Goal: Communication & Community: Answer question/provide support

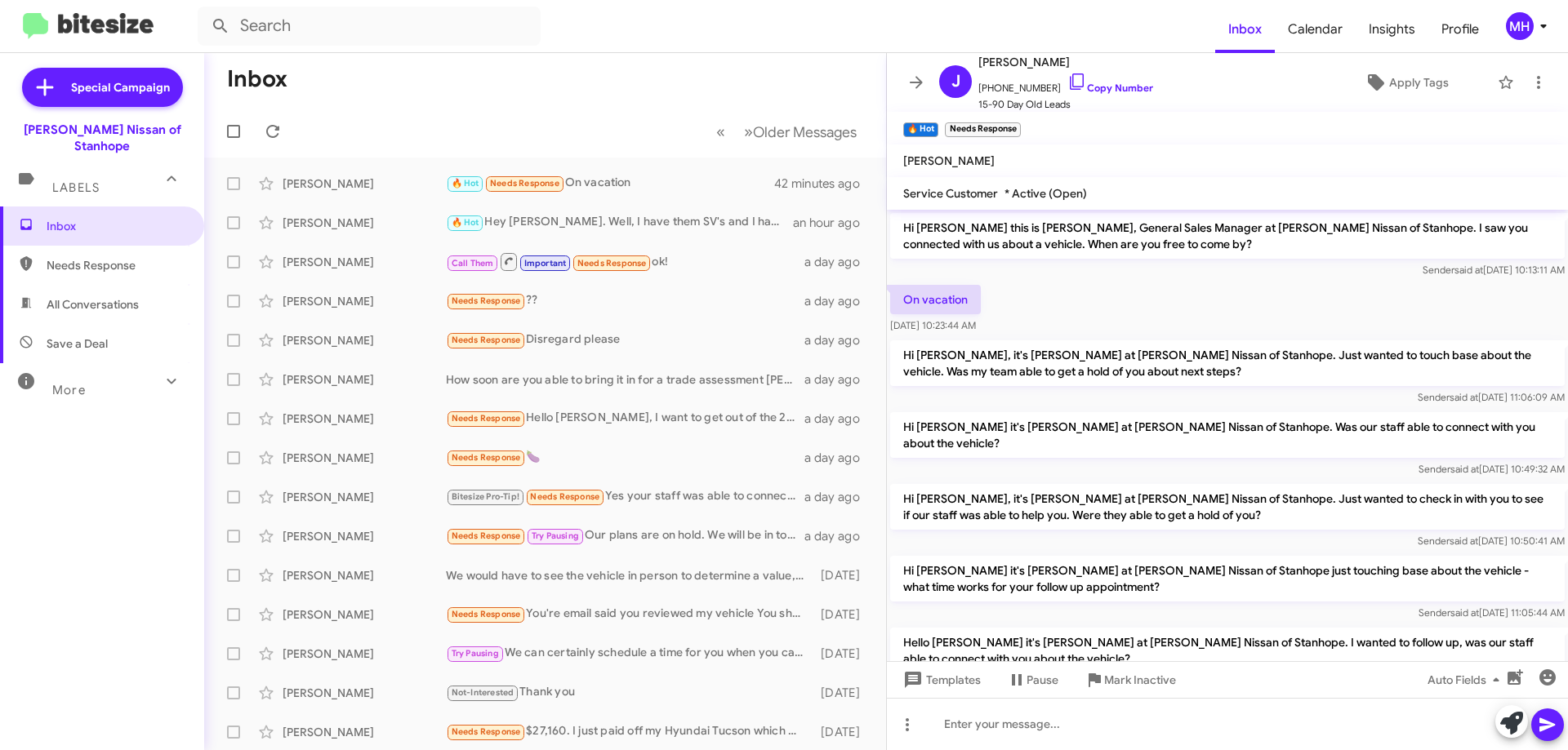
scroll to position [107, 0]
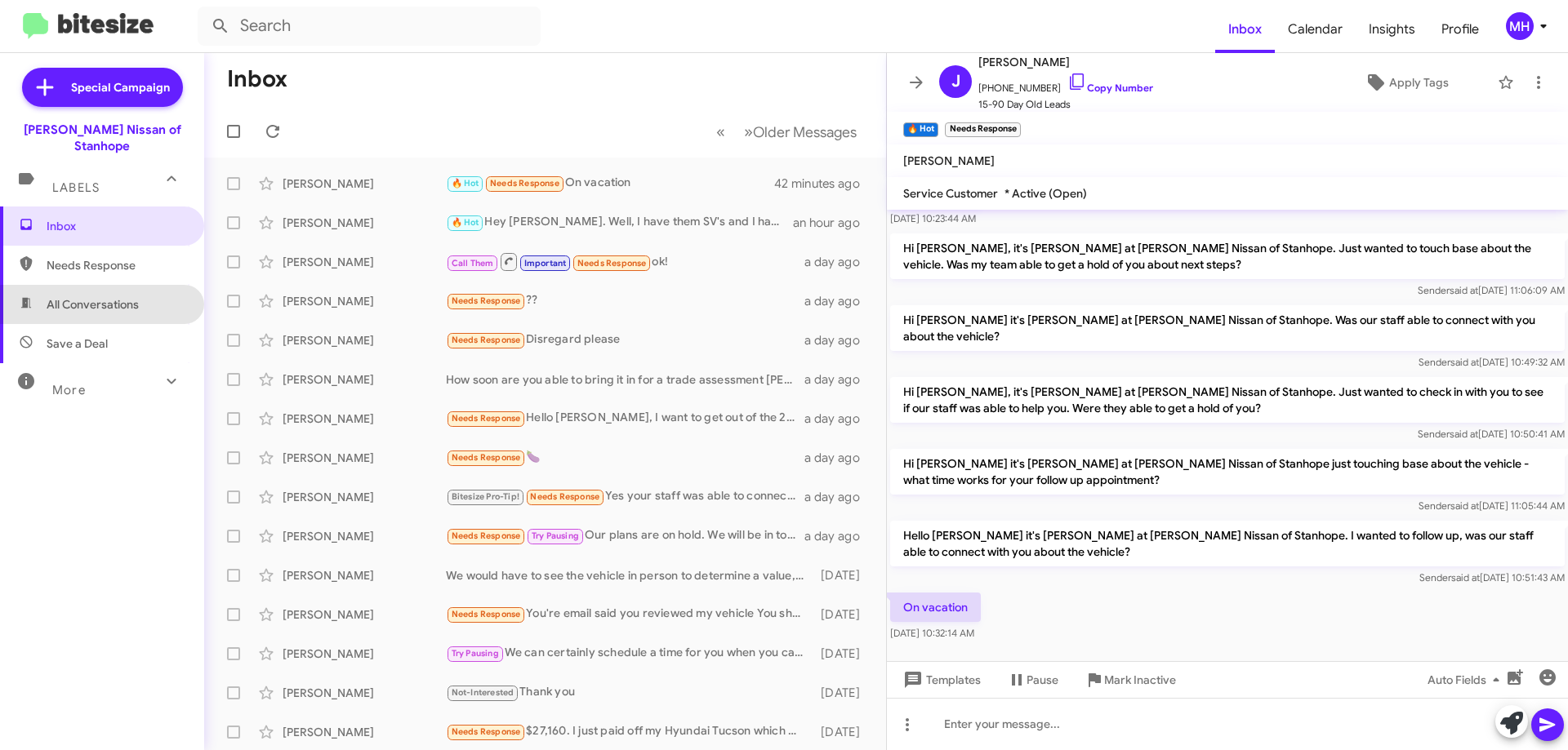
click at [124, 296] on span "All Conversations" at bounding box center [92, 304] width 92 height 17
type input "in:all-conversations"
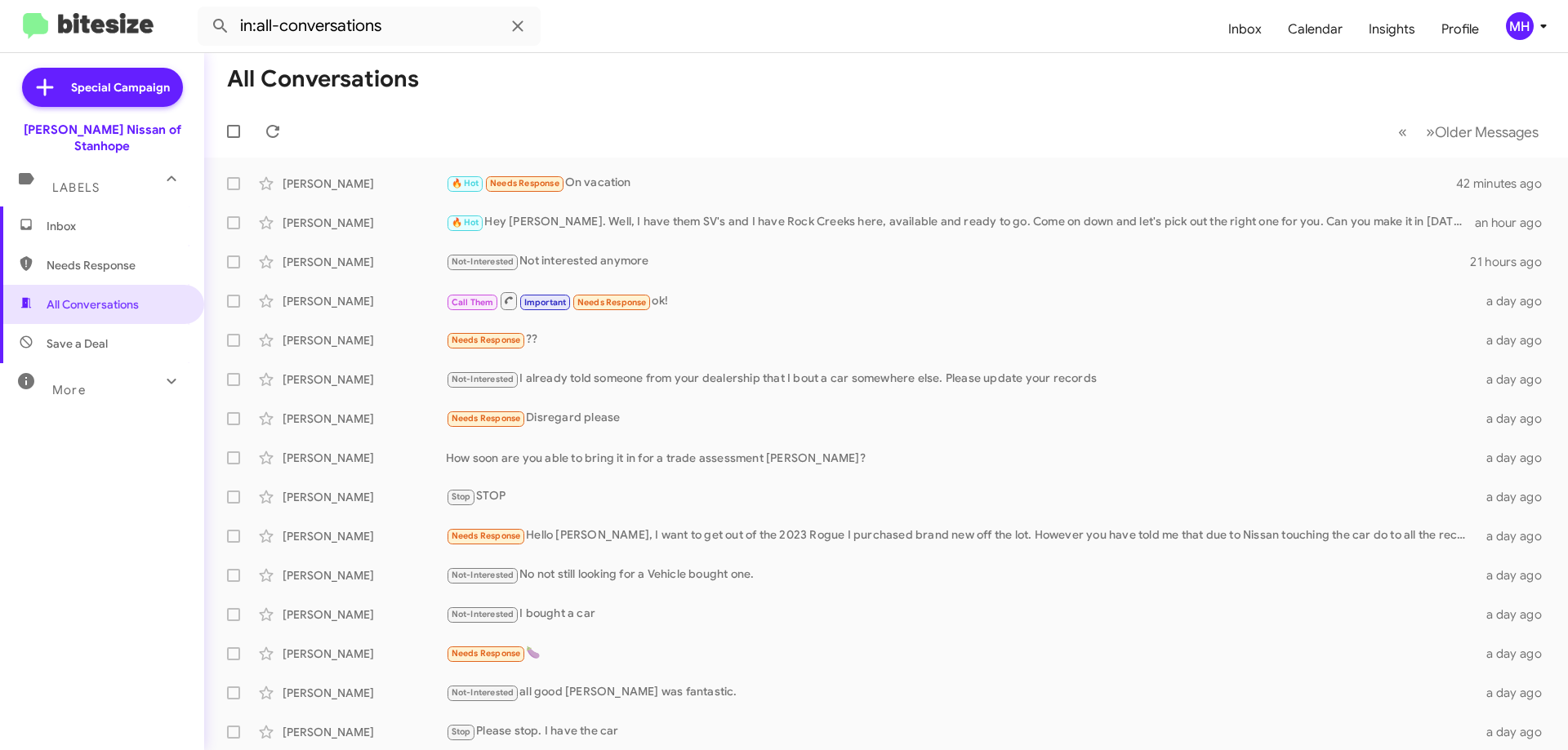
click at [123, 218] on span "Inbox" at bounding box center [116, 226] width 138 height 17
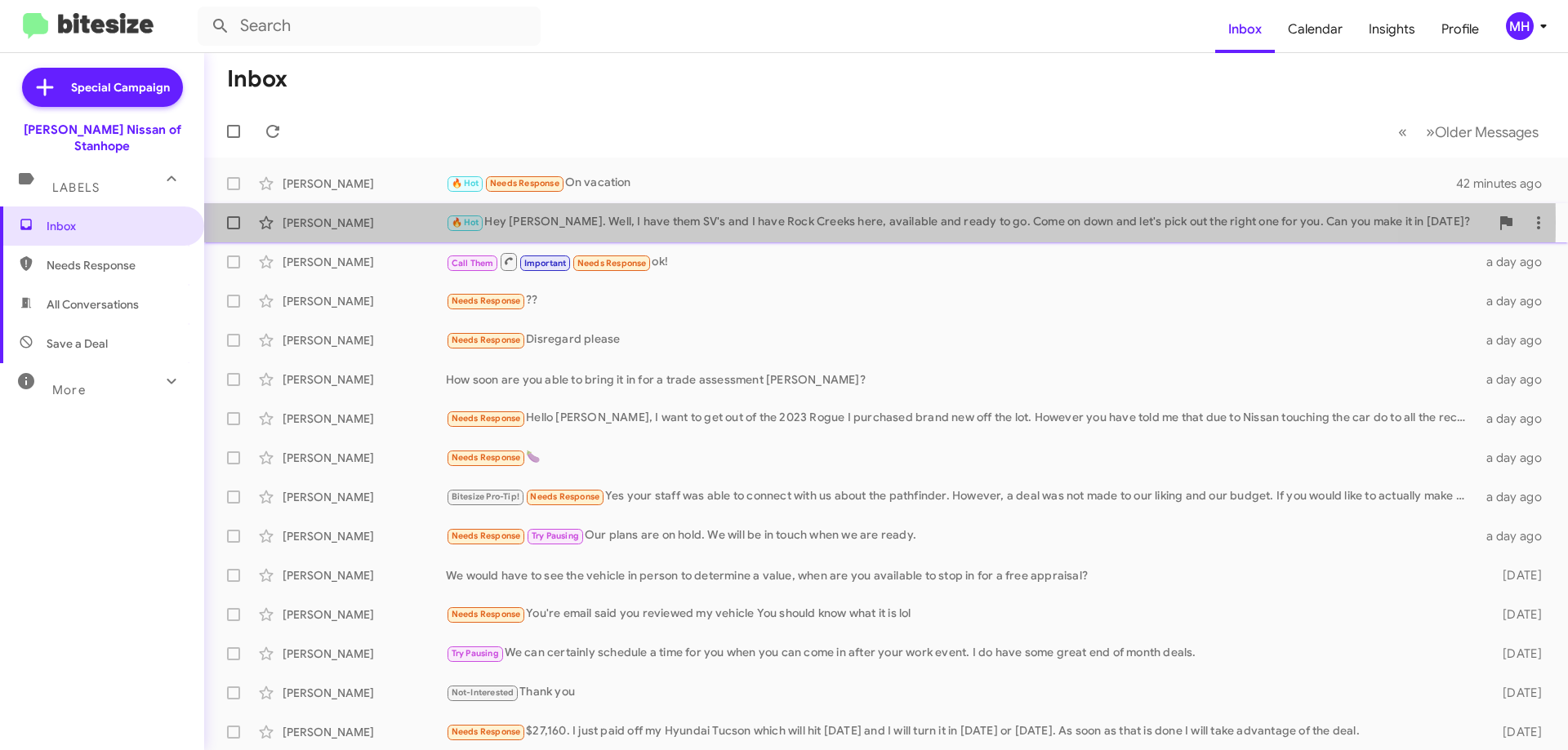
click at [750, 222] on div "🔥 Hot Hey [PERSON_NAME]. Well, I have them SV's and I have Rock Creeks here, av…" at bounding box center [967, 222] width 1043 height 19
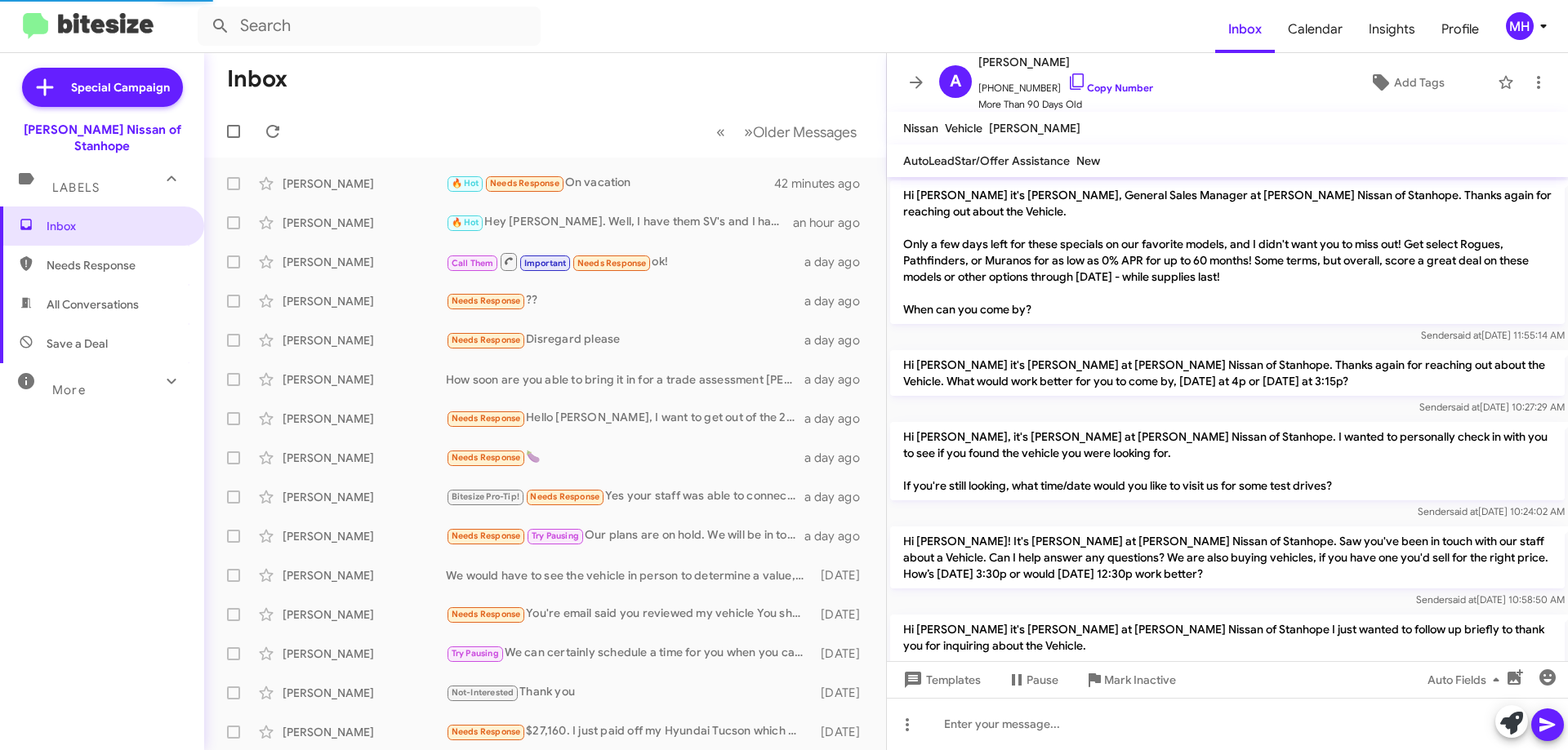
scroll to position [689, 0]
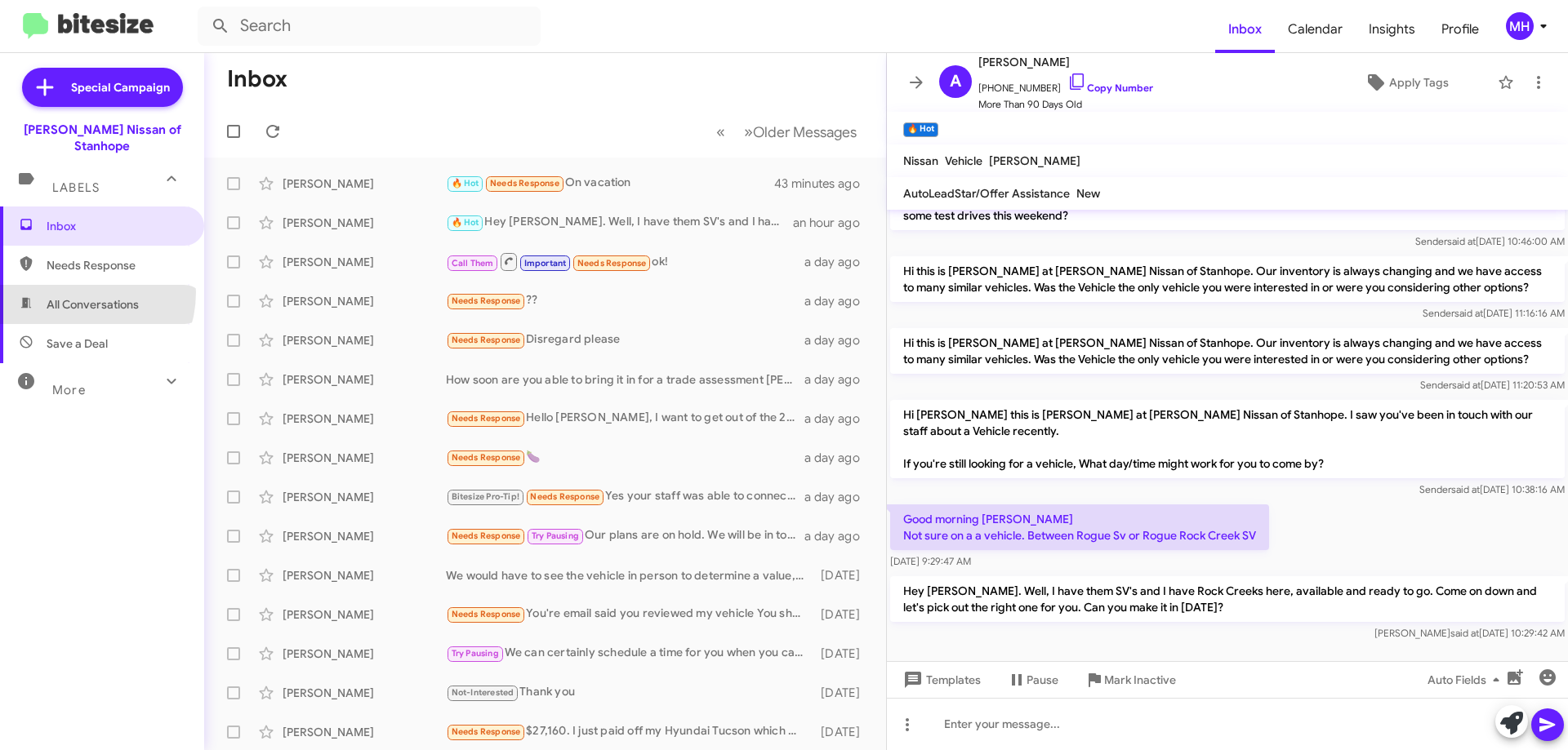
click at [73, 285] on span "All Conversations" at bounding box center [102, 304] width 205 height 40
type input "in:all-conversations"
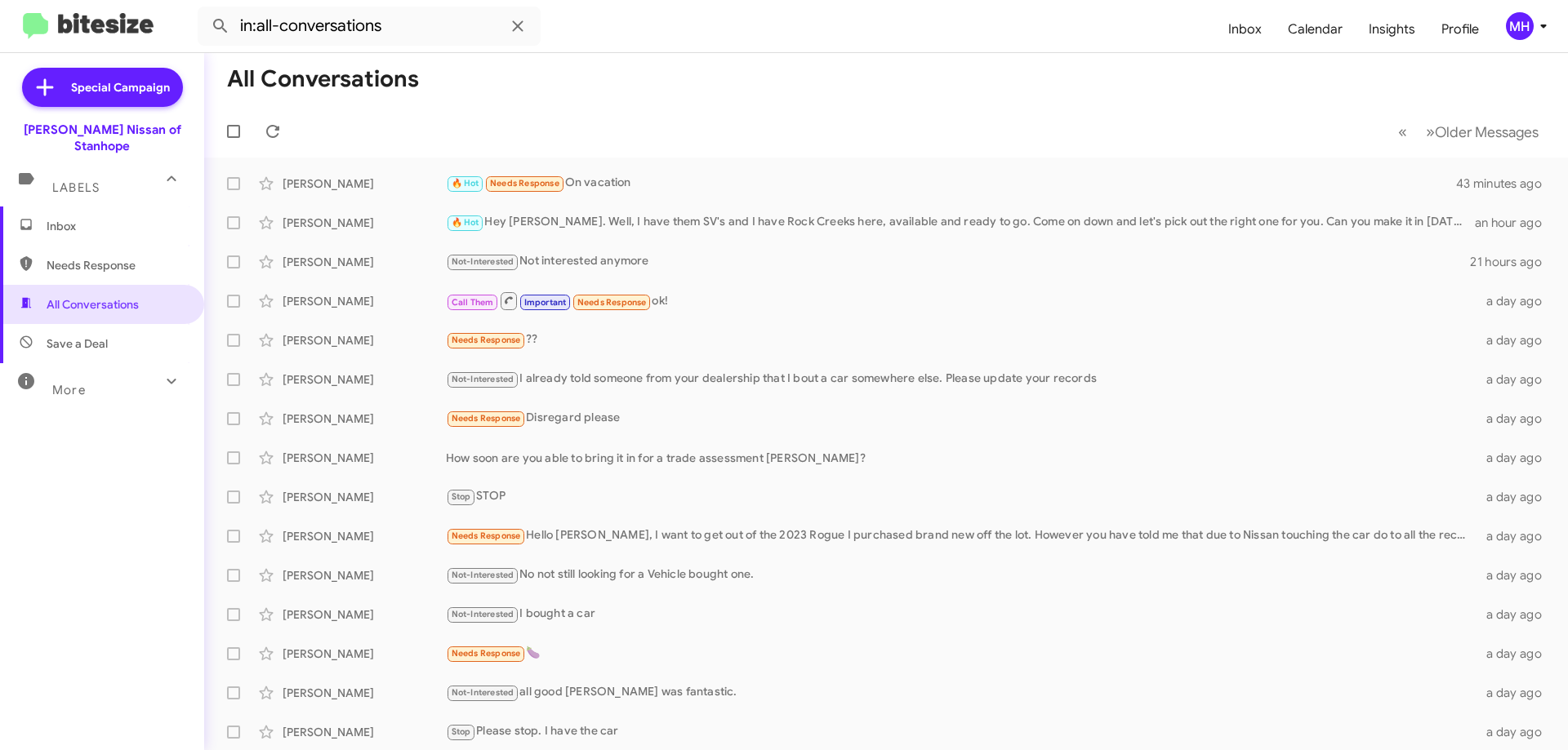
click at [104, 218] on span "Inbox" at bounding box center [116, 226] width 138 height 17
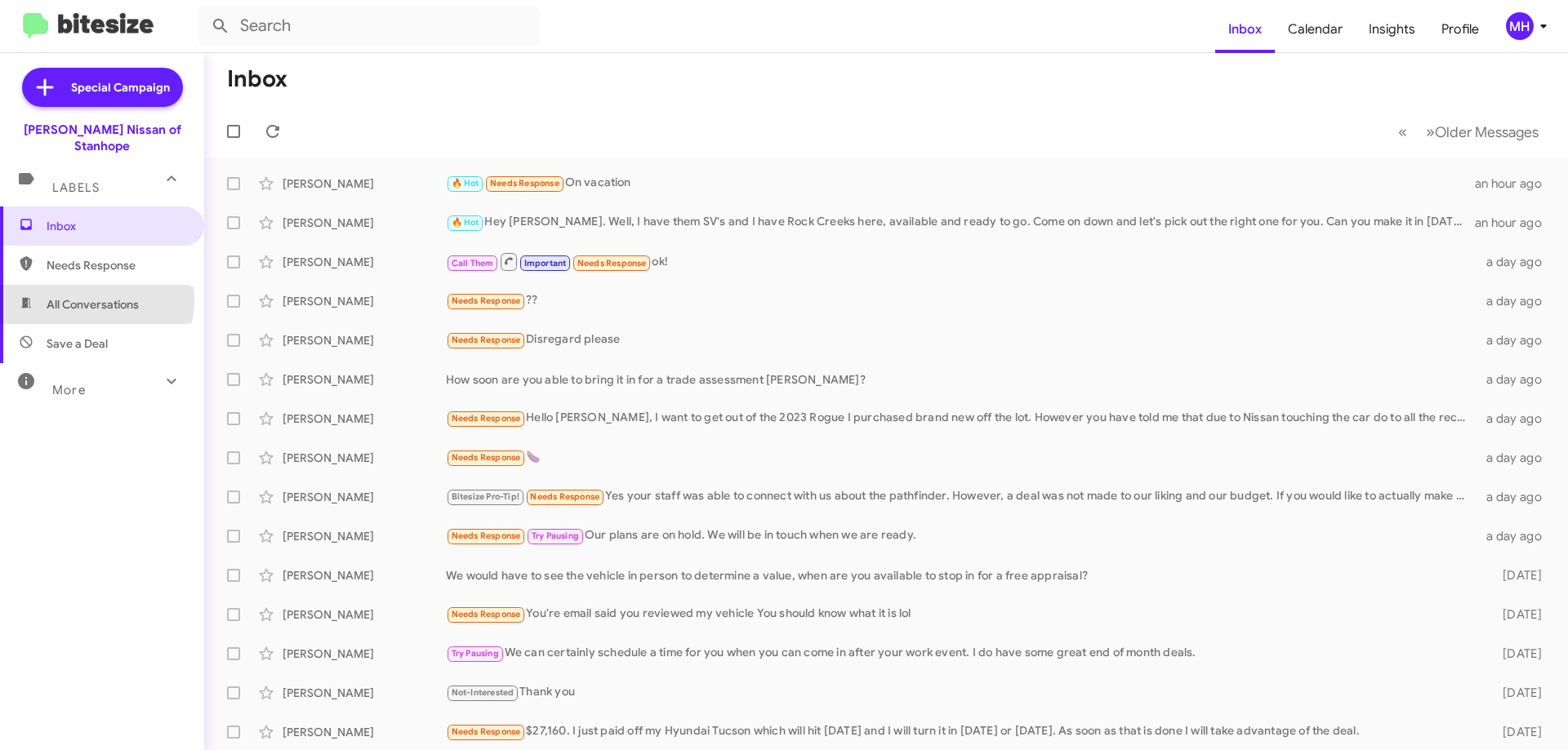
click at [85, 296] on span "All Conversations" at bounding box center [92, 304] width 92 height 17
type input "in:all-conversations"
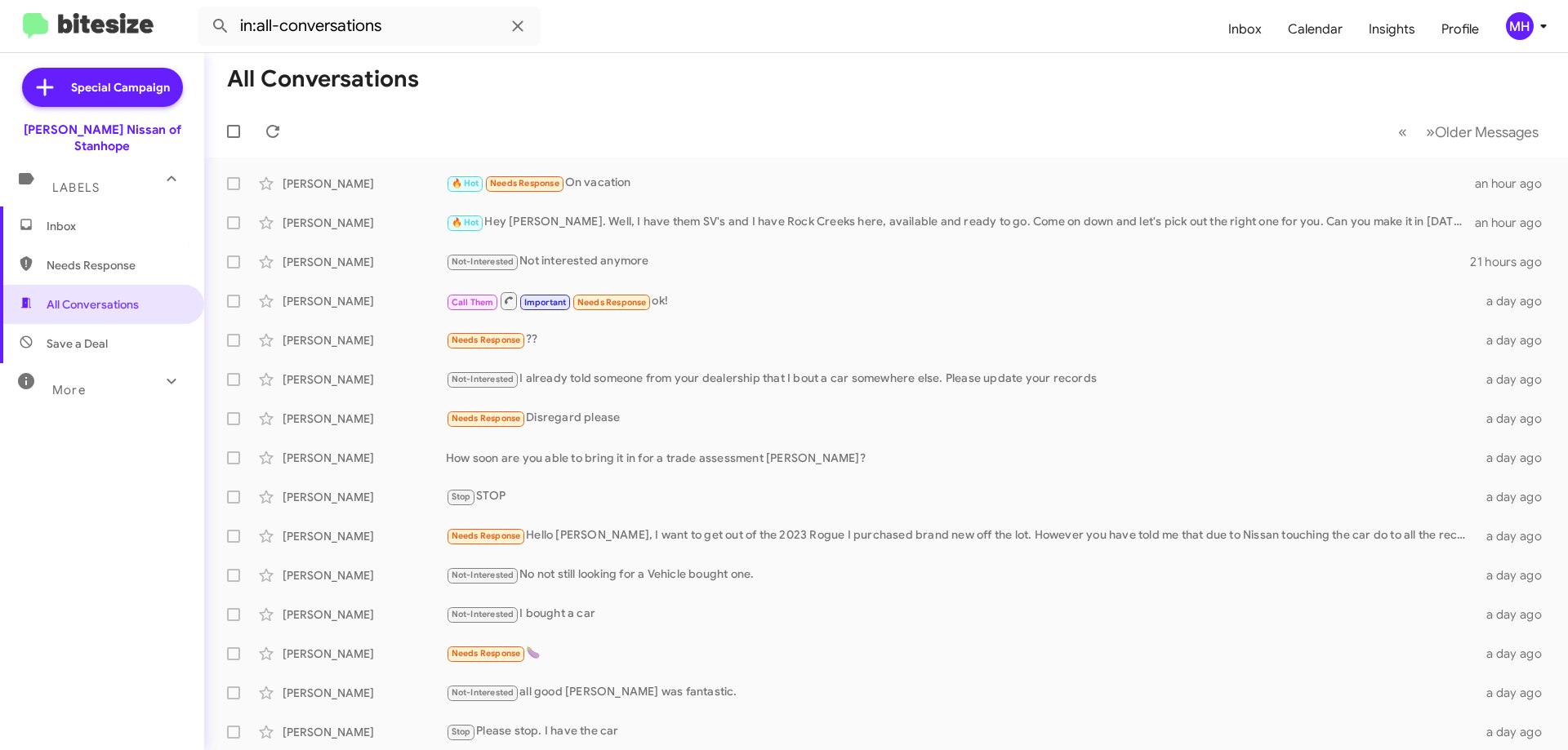
click at [95, 207] on span "Inbox" at bounding box center [102, 226] width 205 height 40
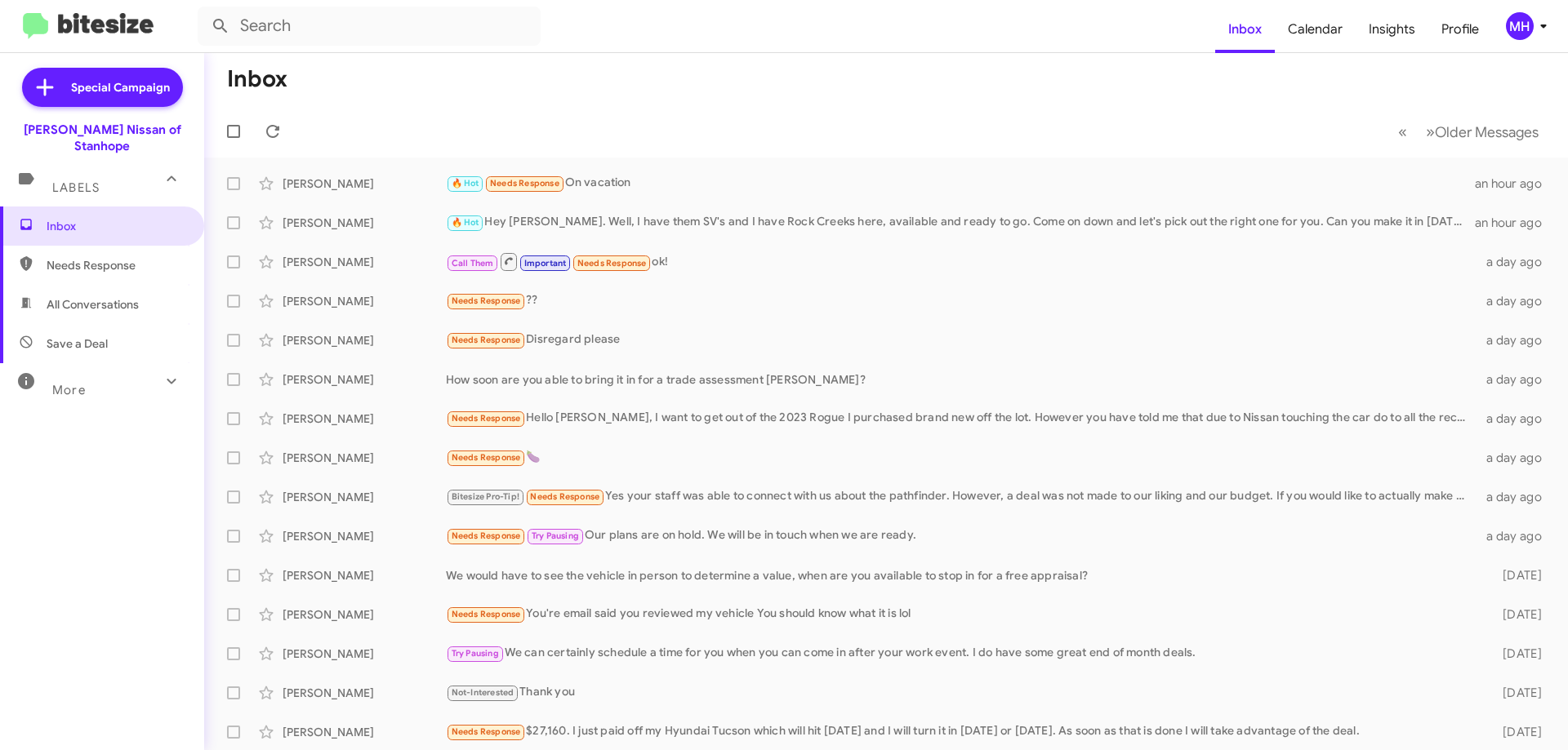
click at [159, 290] on span "All Conversations" at bounding box center [102, 304] width 205 height 40
type input "in:all-conversations"
